Goal: Task Accomplishment & Management: Manage account settings

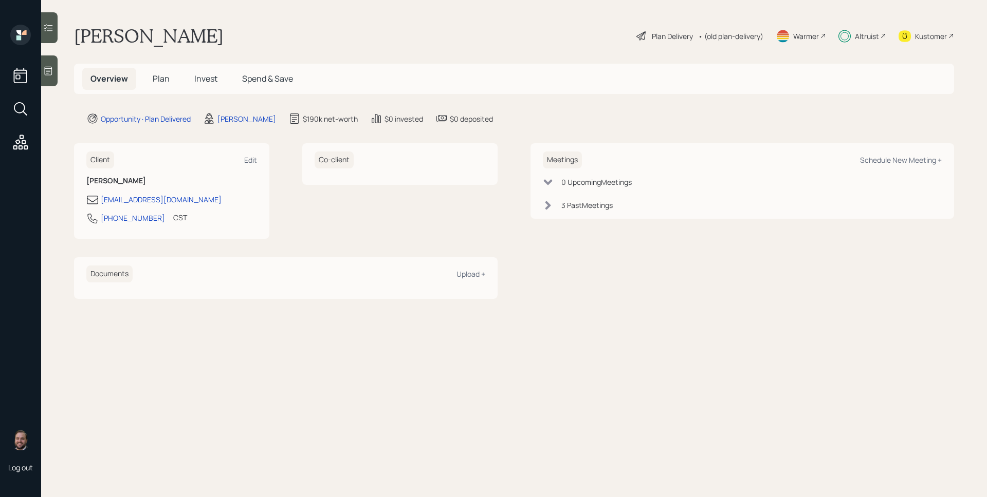
click at [202, 81] on span "Invest" at bounding box center [205, 78] width 23 height 11
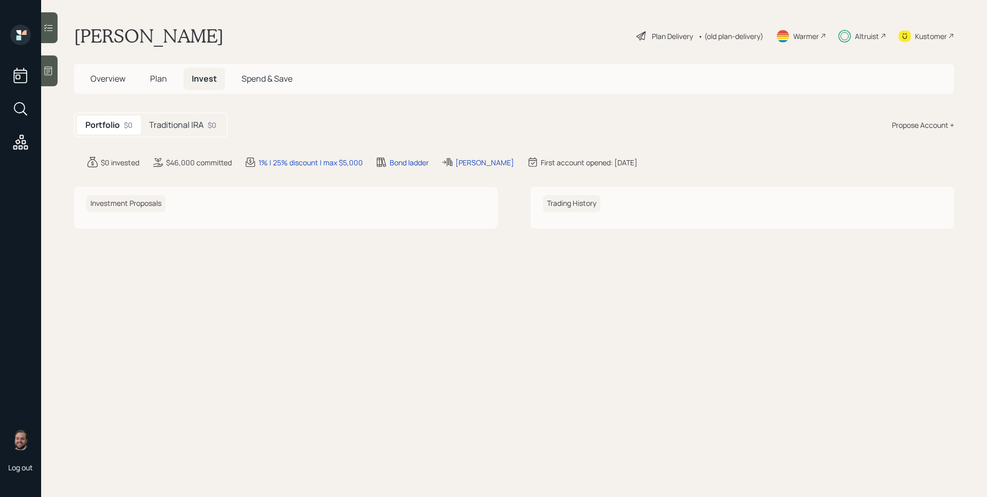
click at [191, 127] on h5 "Traditional IRA" at bounding box center [176, 125] width 54 height 10
